Goal: Information Seeking & Learning: Learn about a topic

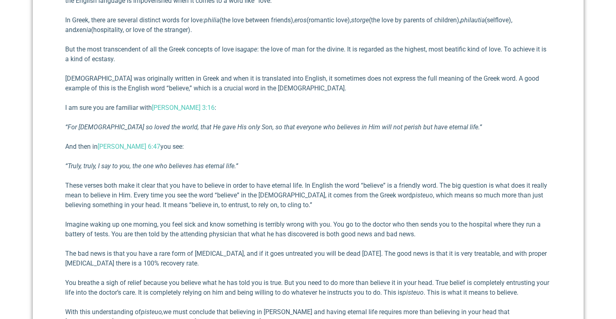
scroll to position [370, 0]
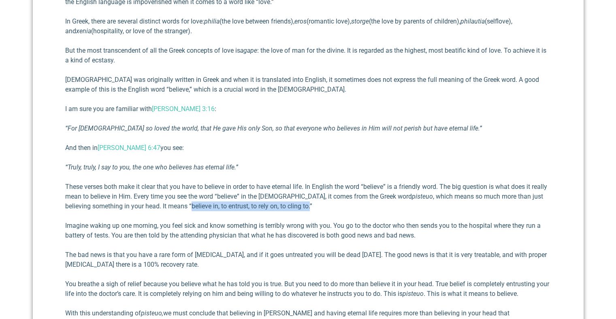
drag, startPoint x: 192, startPoint y: 207, endPoint x: 311, endPoint y: 207, distance: 119.1
click at [311, 207] on p "These verses both make it clear that you have to believe in order to have etern…" at bounding box center [308, 196] width 486 height 29
copy p "believe in, to entrust, to rely on, to cling to."
click at [204, 205] on p "These verses both make it clear that you have to believe in order to have etern…" at bounding box center [308, 196] width 486 height 29
click at [192, 206] on p "These verses both make it clear that you have to believe in order to have etern…" at bounding box center [308, 196] width 486 height 29
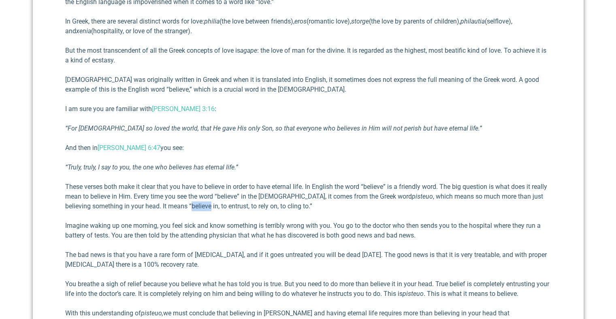
click at [192, 206] on p "These verses both make it clear that you have to believe in order to have etern…" at bounding box center [308, 196] width 486 height 29
click at [196, 207] on p "These verses both make it clear that you have to believe in order to have etern…" at bounding box center [308, 196] width 486 height 29
drag, startPoint x: 193, startPoint y: 207, endPoint x: 311, endPoint y: 206, distance: 118.3
click at [311, 206] on p "These verses both make it clear that you have to believe in order to have etern…" at bounding box center [308, 196] width 486 height 29
copy p "believe in, to entrust, to rely on, to cling to."
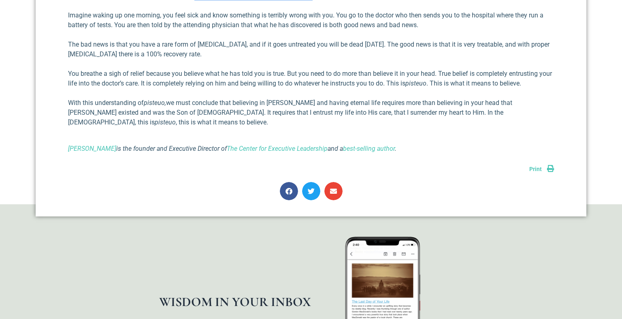
scroll to position [461, 0]
